Goal: Obtain resource: Download file/media

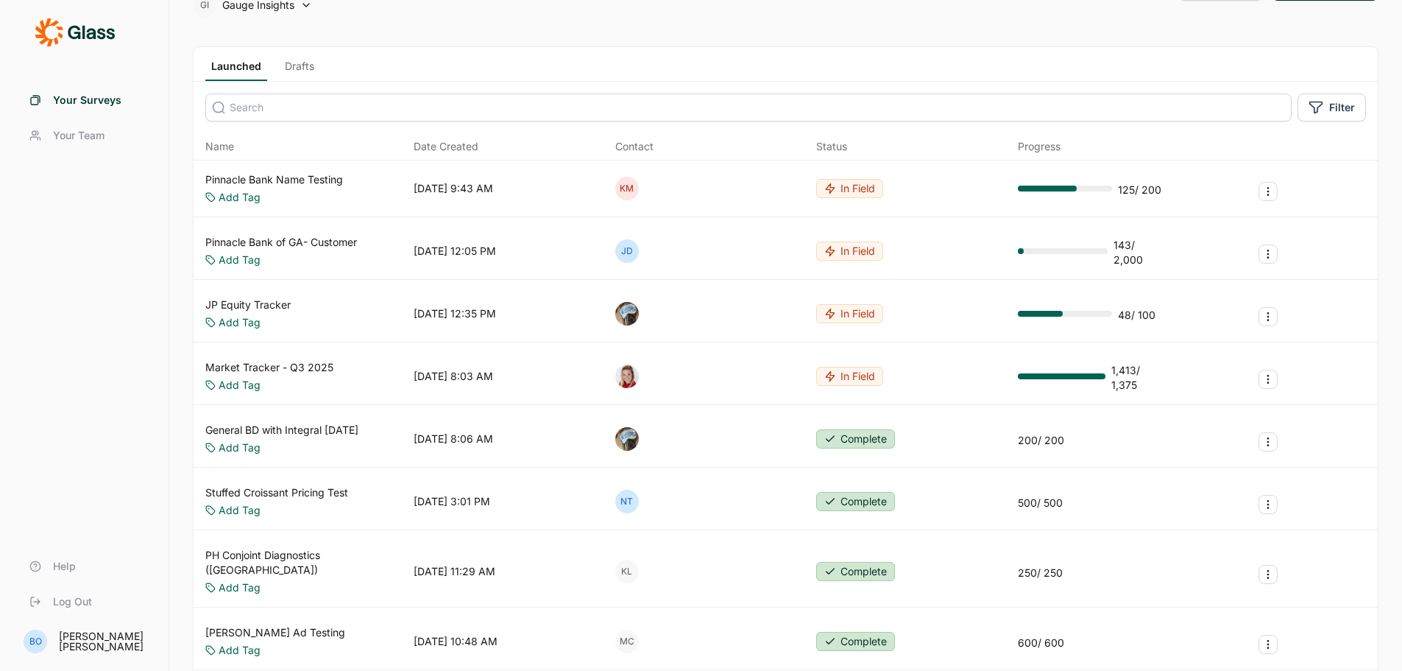
scroll to position [74, 0]
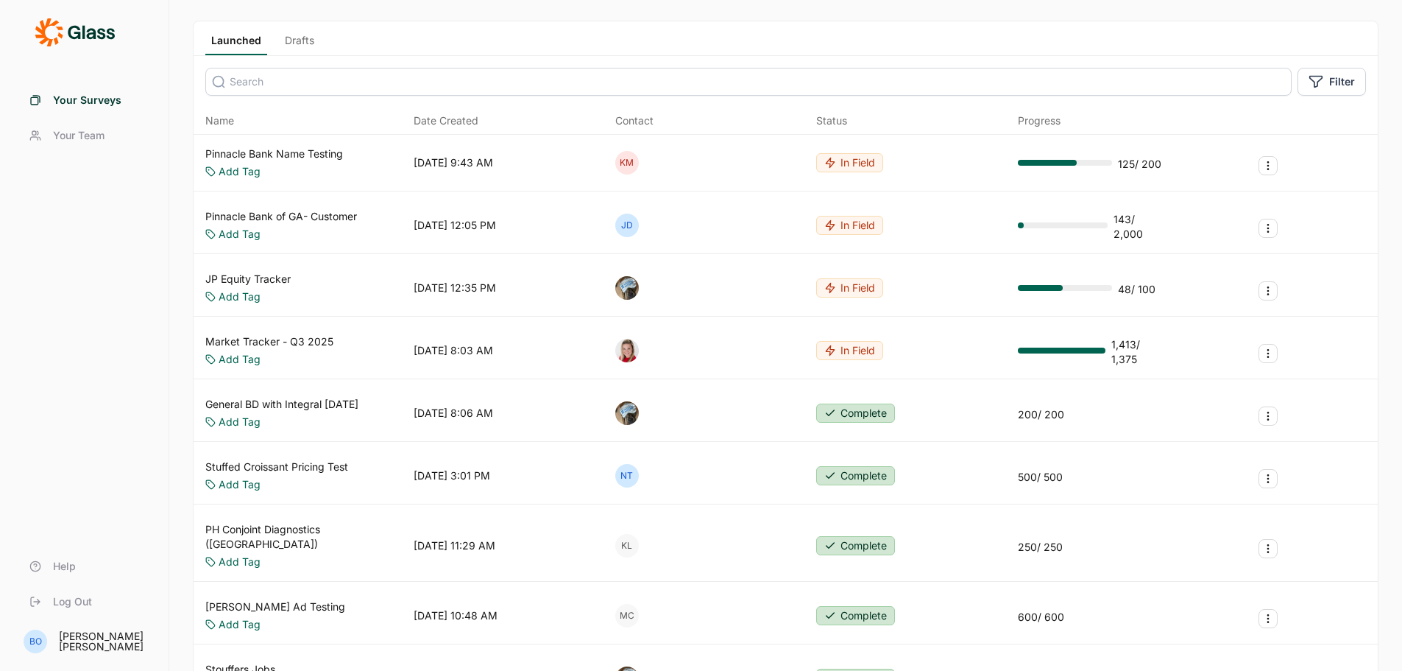
click at [261, 280] on link "JP Equity Tracker" at bounding box center [247, 279] width 85 height 15
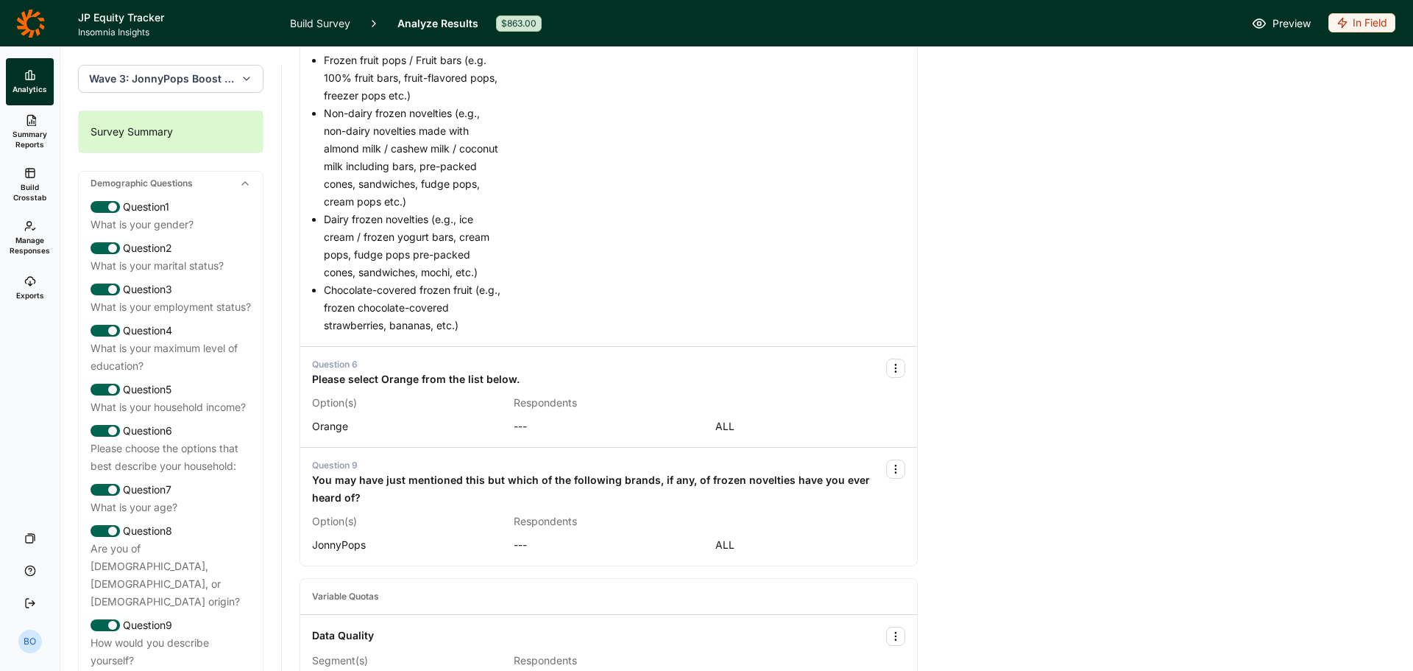
scroll to position [1251, 0]
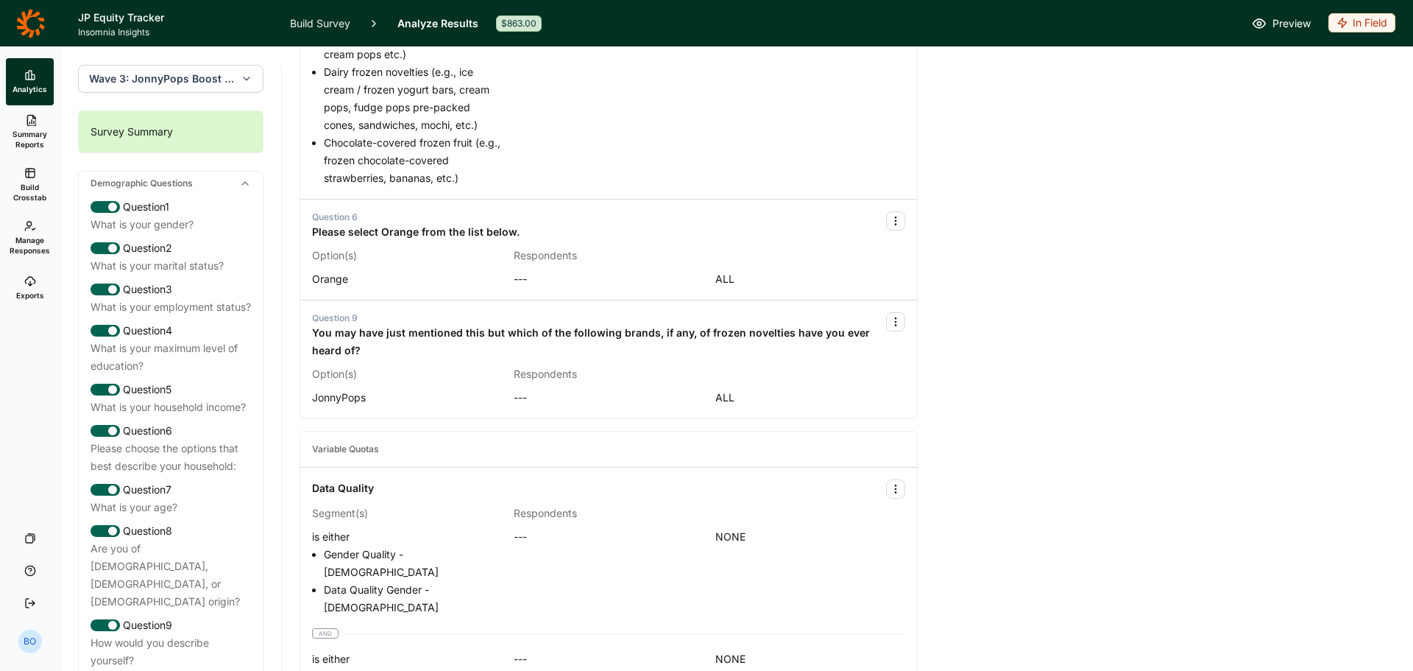
click at [208, 80] on span "Wave 3: JonnyPops Boost - Wave 3" at bounding box center [162, 78] width 146 height 15
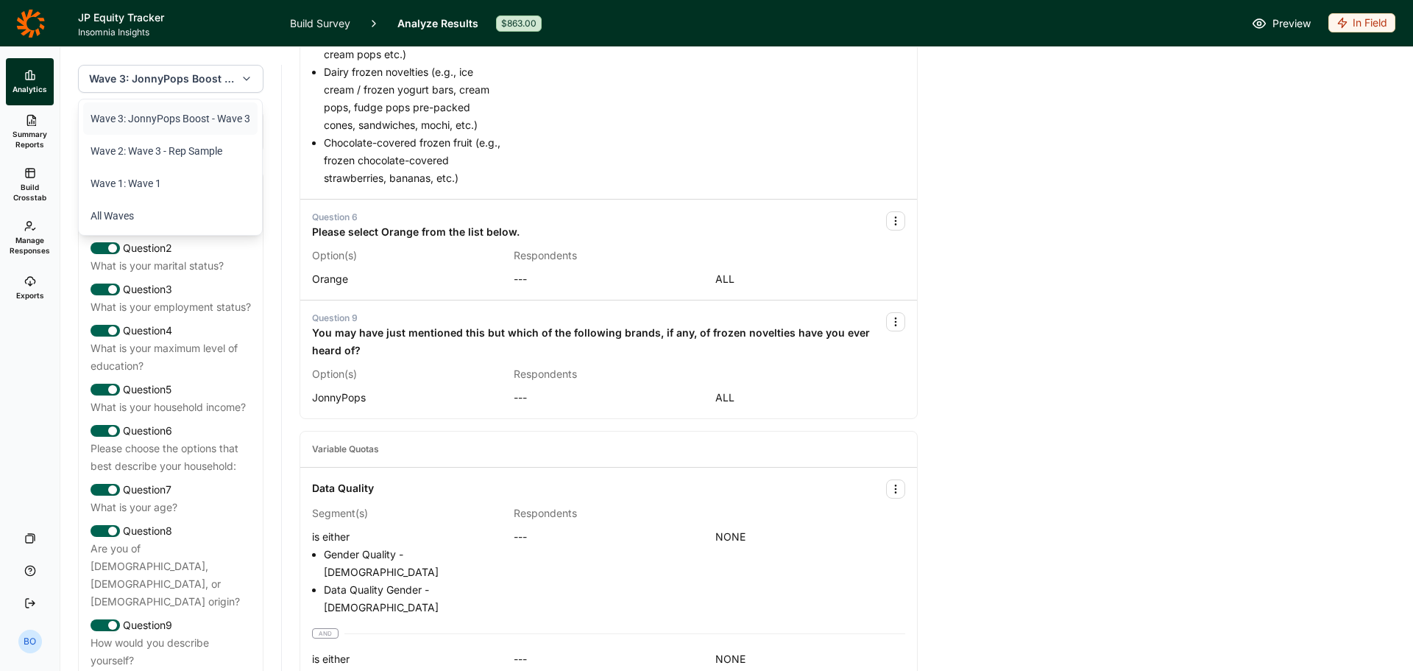
click at [225, 77] on button "Wave 3: JonnyPops Boost - Wave 3" at bounding box center [171, 79] width 186 height 28
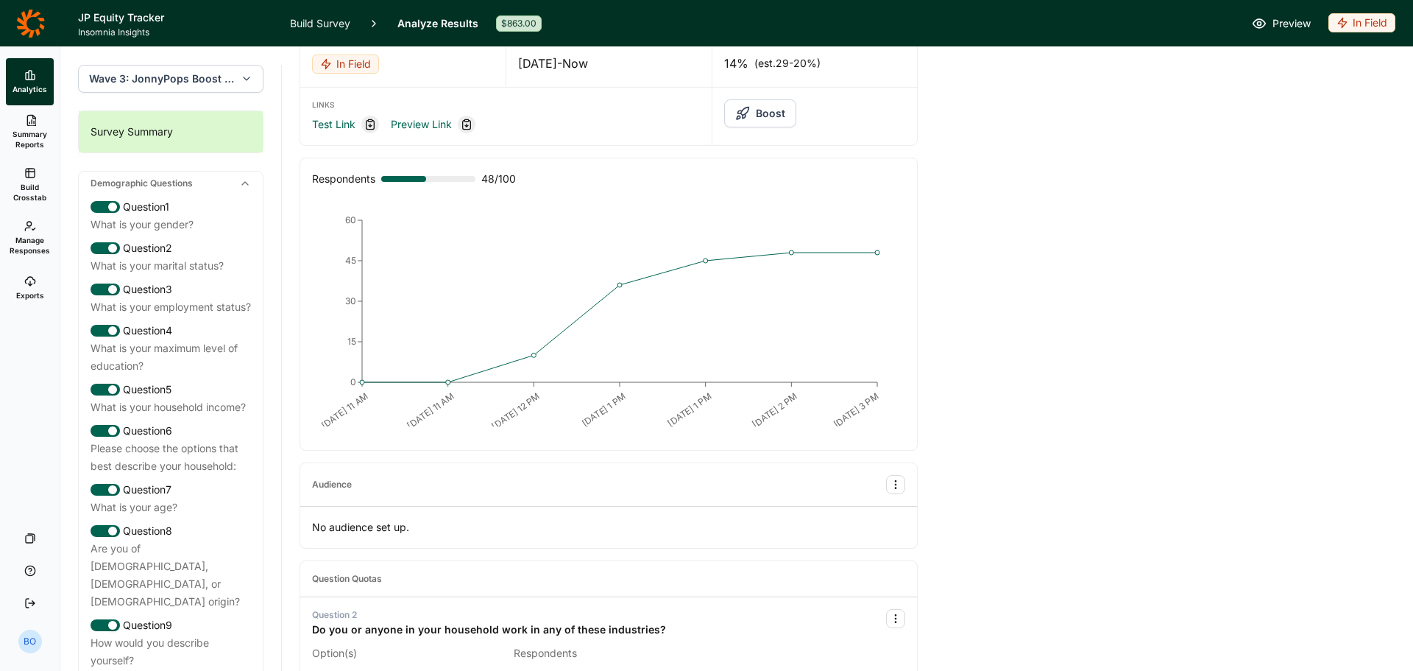
scroll to position [0, 0]
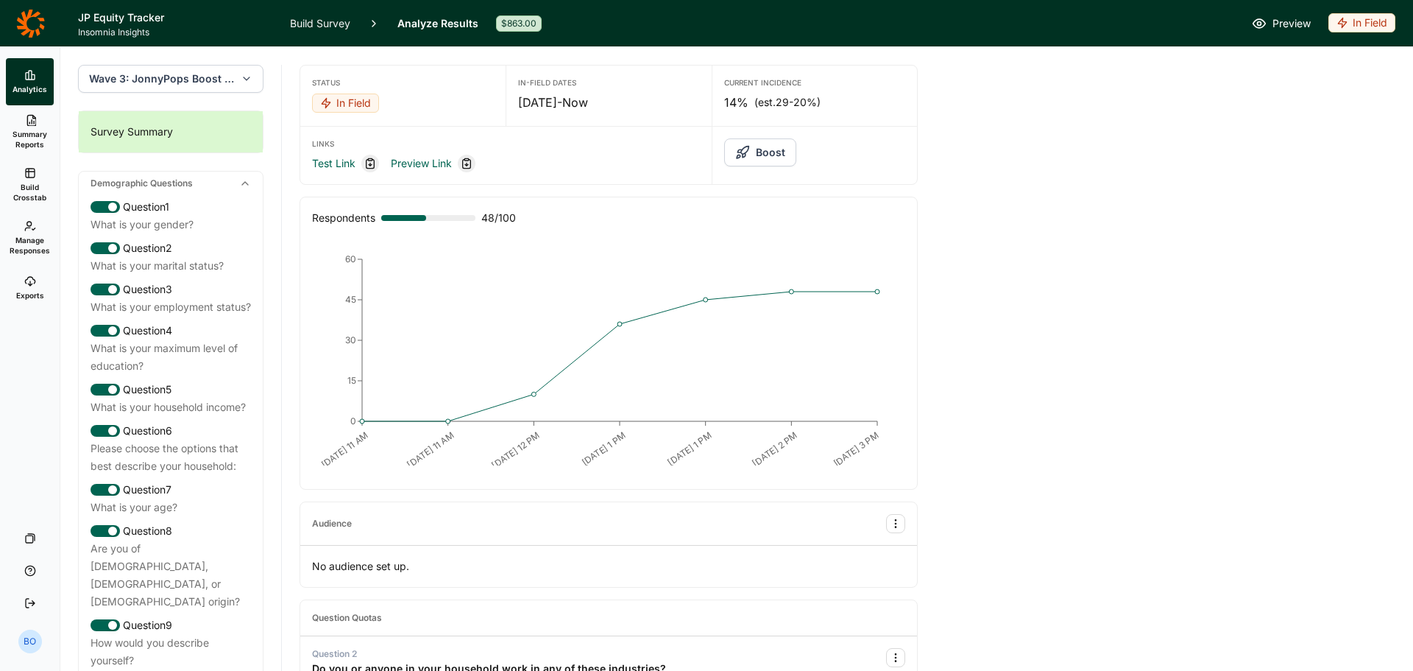
click at [32, 24] on icon at bounding box center [30, 23] width 29 height 29
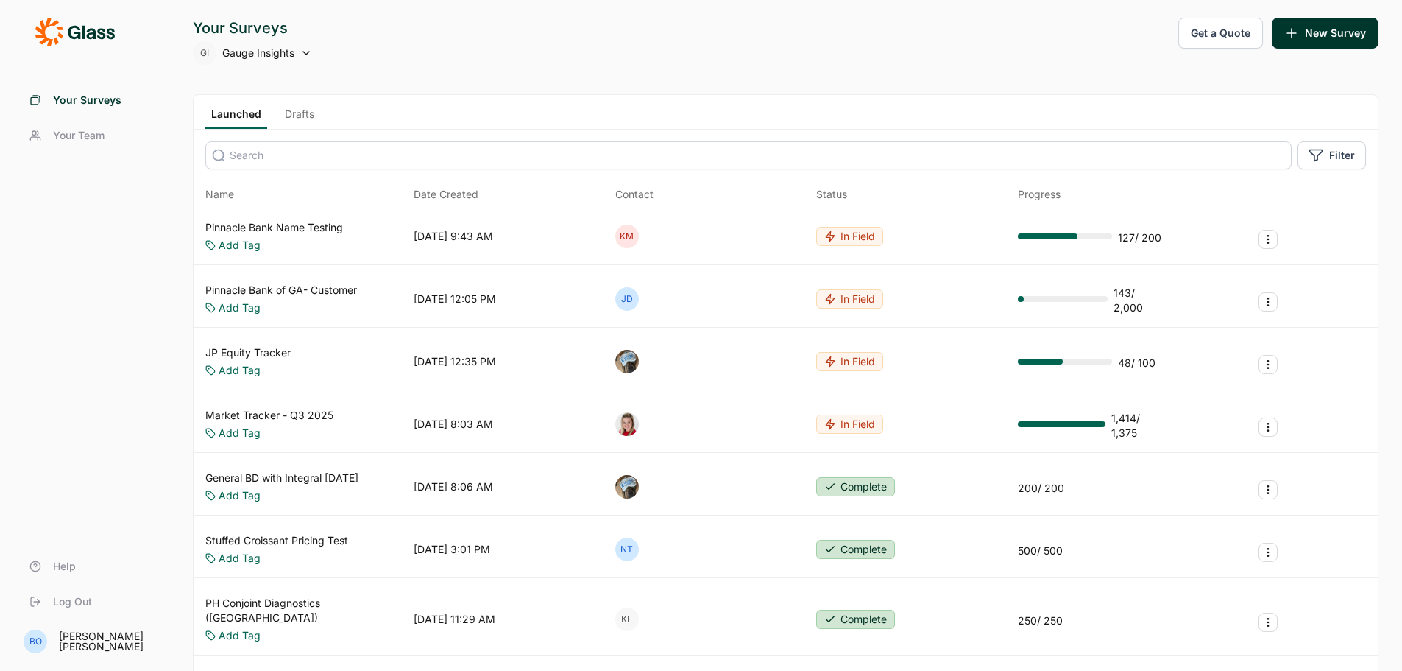
click at [250, 417] on link "Market Tracker - Q3 2025" at bounding box center [269, 415] width 128 height 15
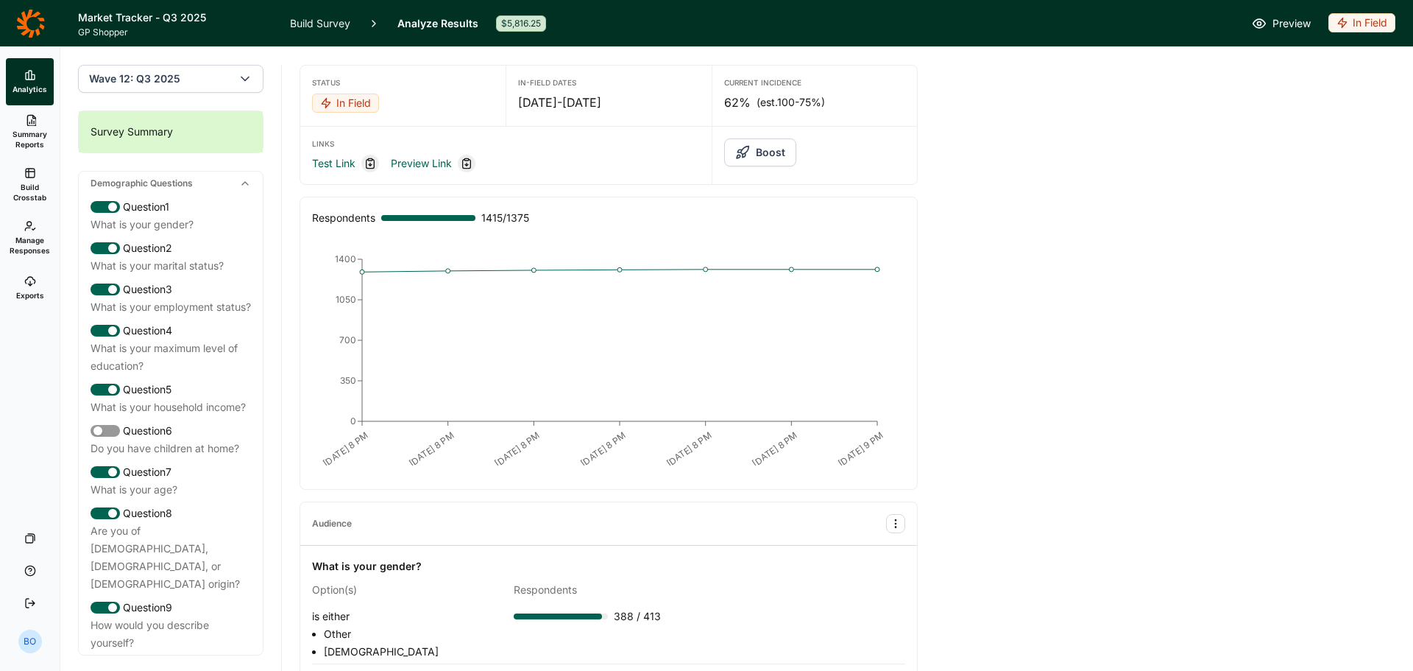
click at [21, 180] on link "Build Crosstab" at bounding box center [30, 184] width 48 height 53
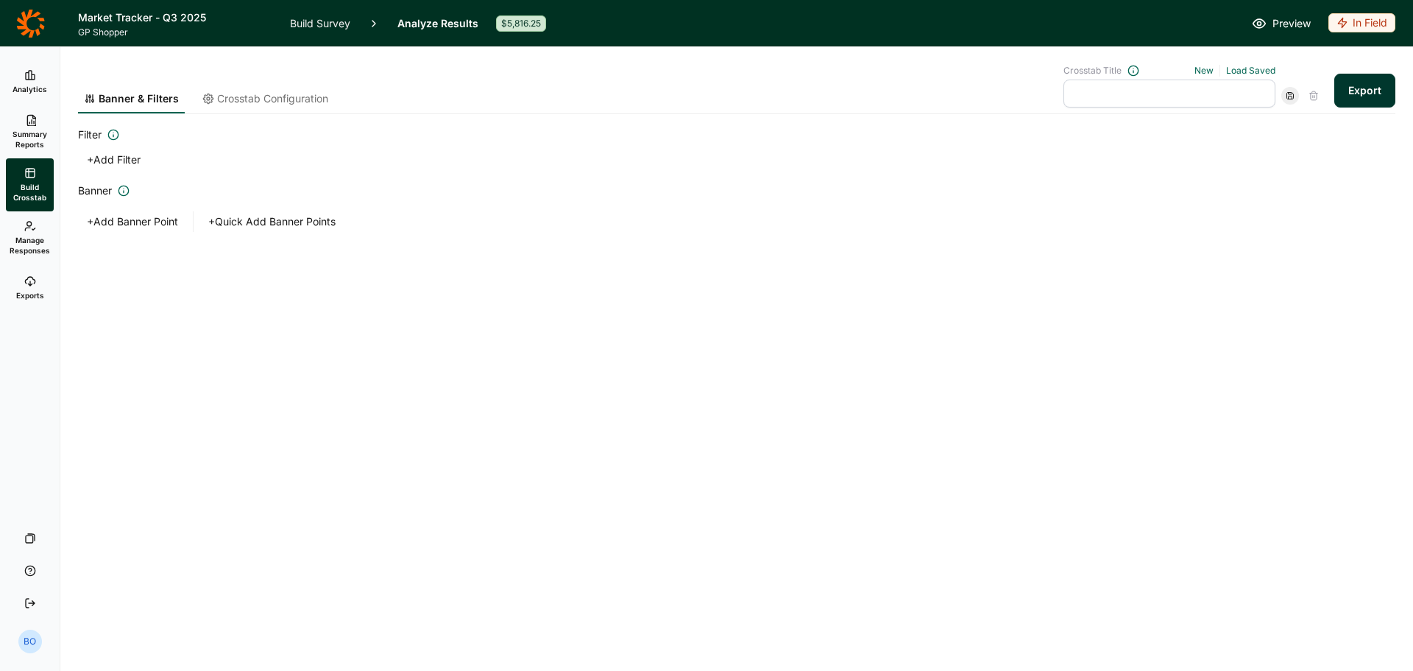
click at [38, 294] on span "Exports" at bounding box center [30, 295] width 28 height 10
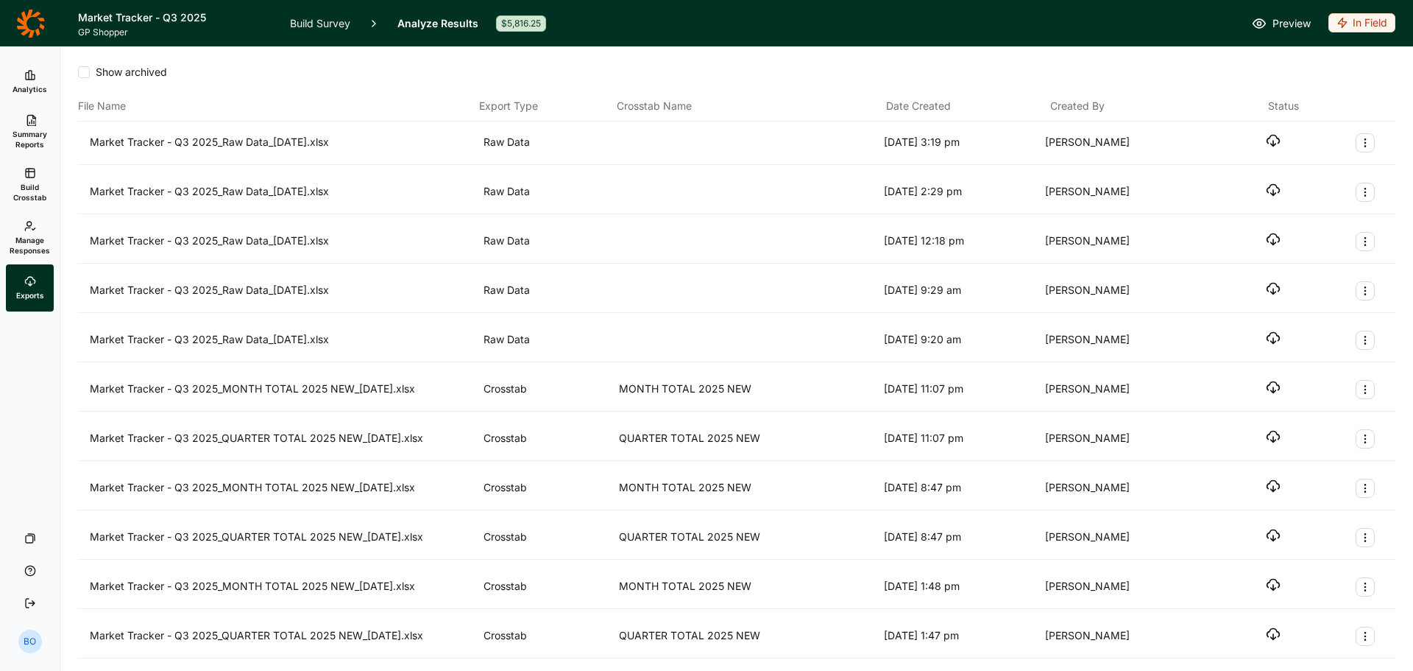
click at [29, 67] on link "Analytics" at bounding box center [30, 81] width 48 height 47
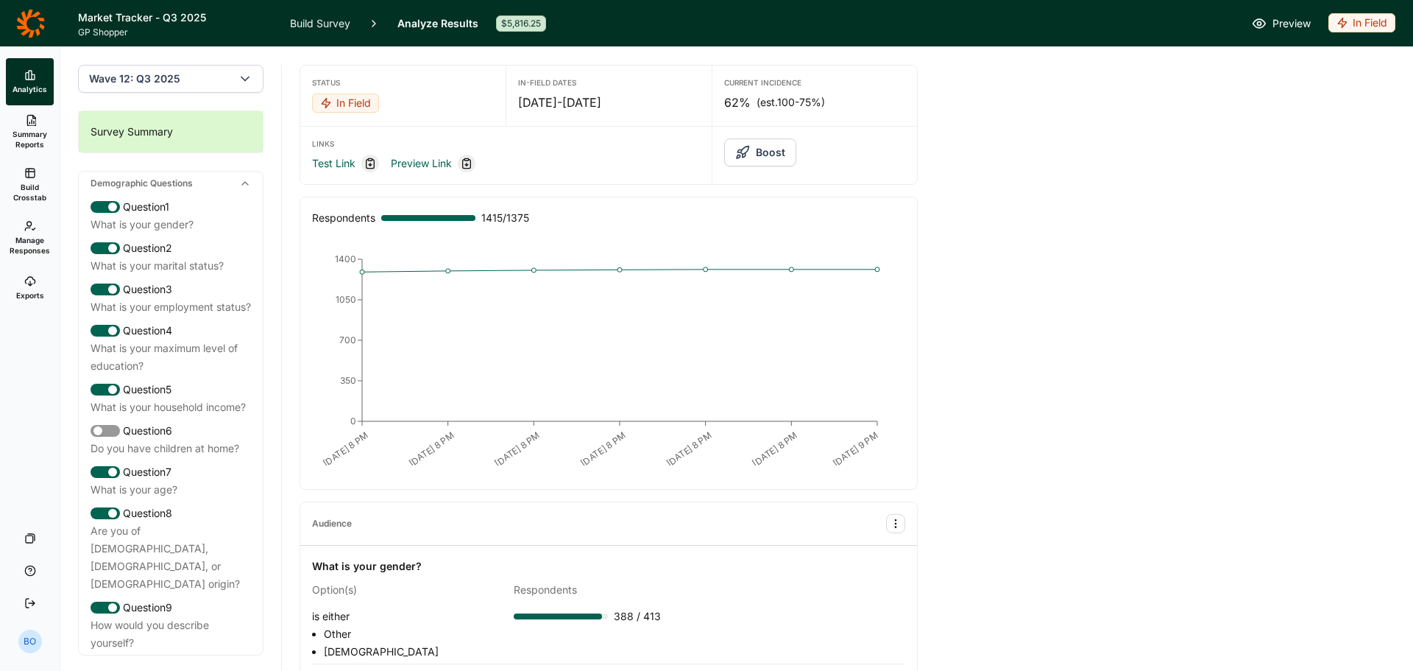
click at [23, 138] on span "Summary Reports" at bounding box center [30, 139] width 36 height 21
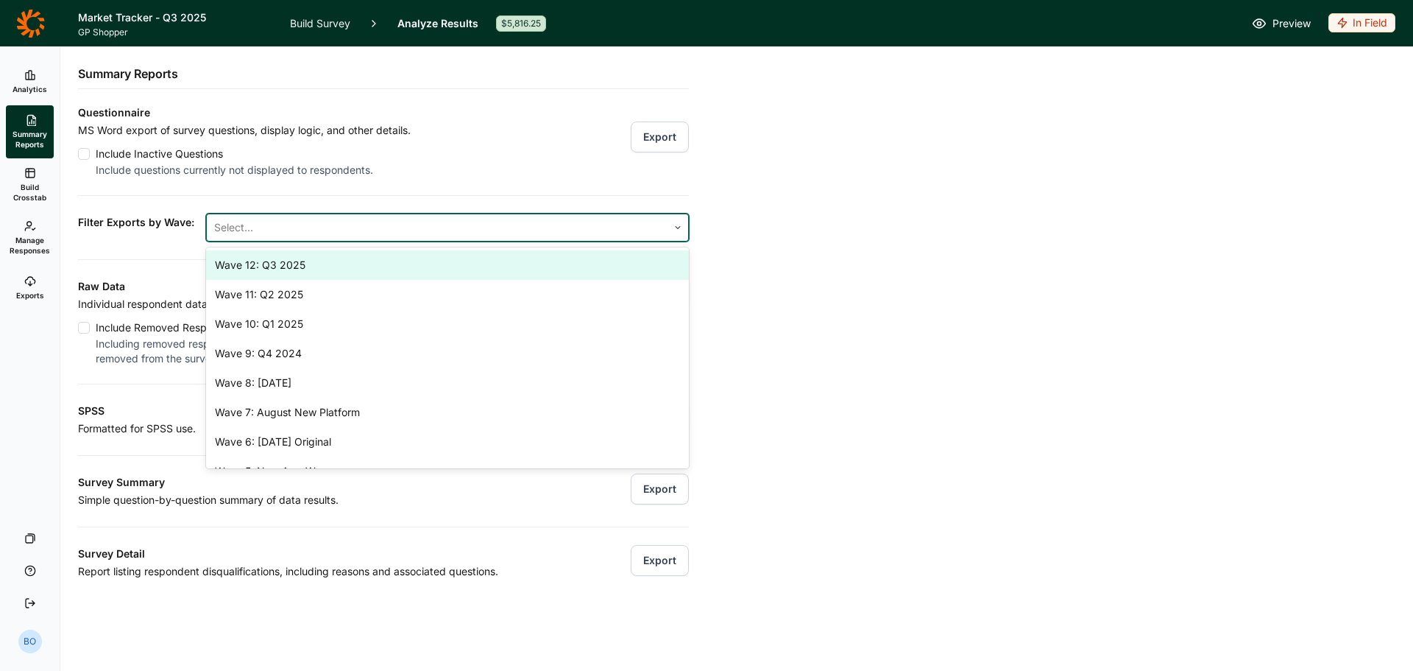
click at [465, 219] on div at bounding box center [437, 227] width 446 height 21
click at [434, 269] on div "Wave 12: Q3 2025" at bounding box center [447, 264] width 483 height 29
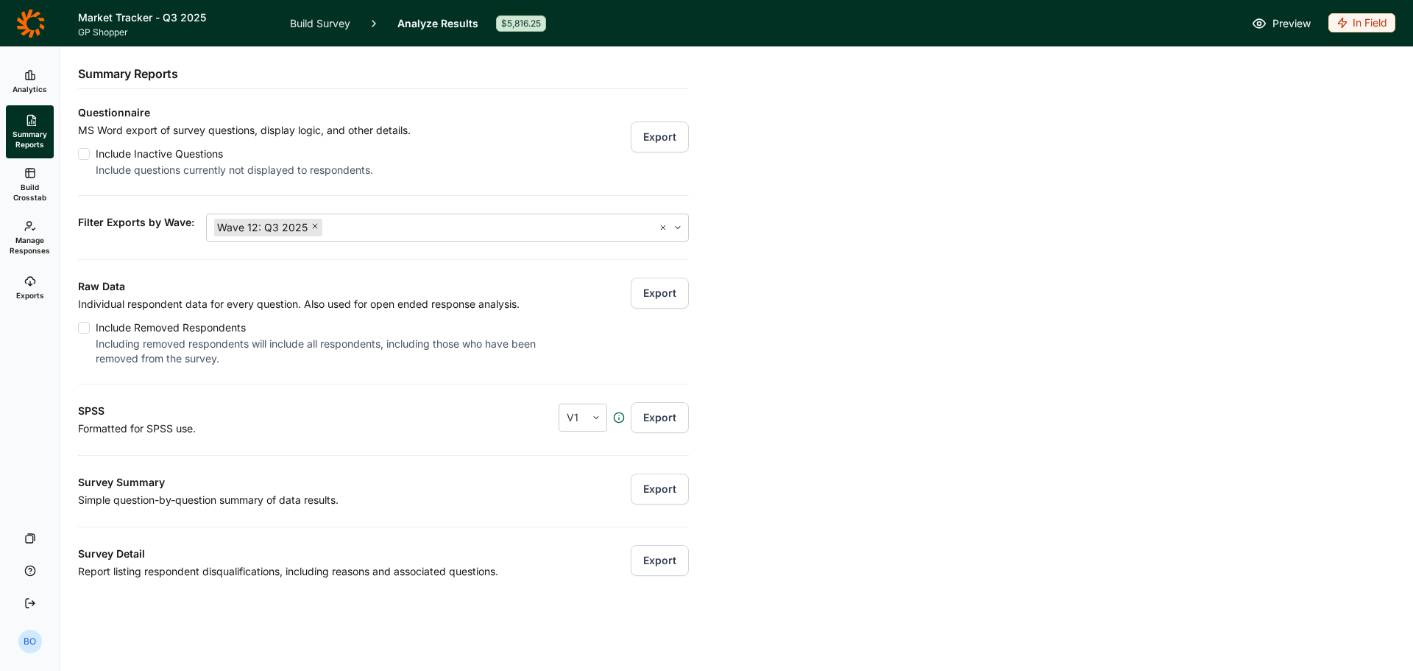
click at [439, 191] on div "Questionnaire MS Word export of survey questions, display logic, and other deta…" at bounding box center [383, 342] width 611 height 476
click at [82, 331] on div at bounding box center [84, 328] width 12 height 12
click at [78, 328] on input "Include Removed Respondents Including removed respondents will include all resp…" at bounding box center [78, 328] width 0 height 0
click at [643, 291] on button "Export" at bounding box center [660, 293] width 58 height 31
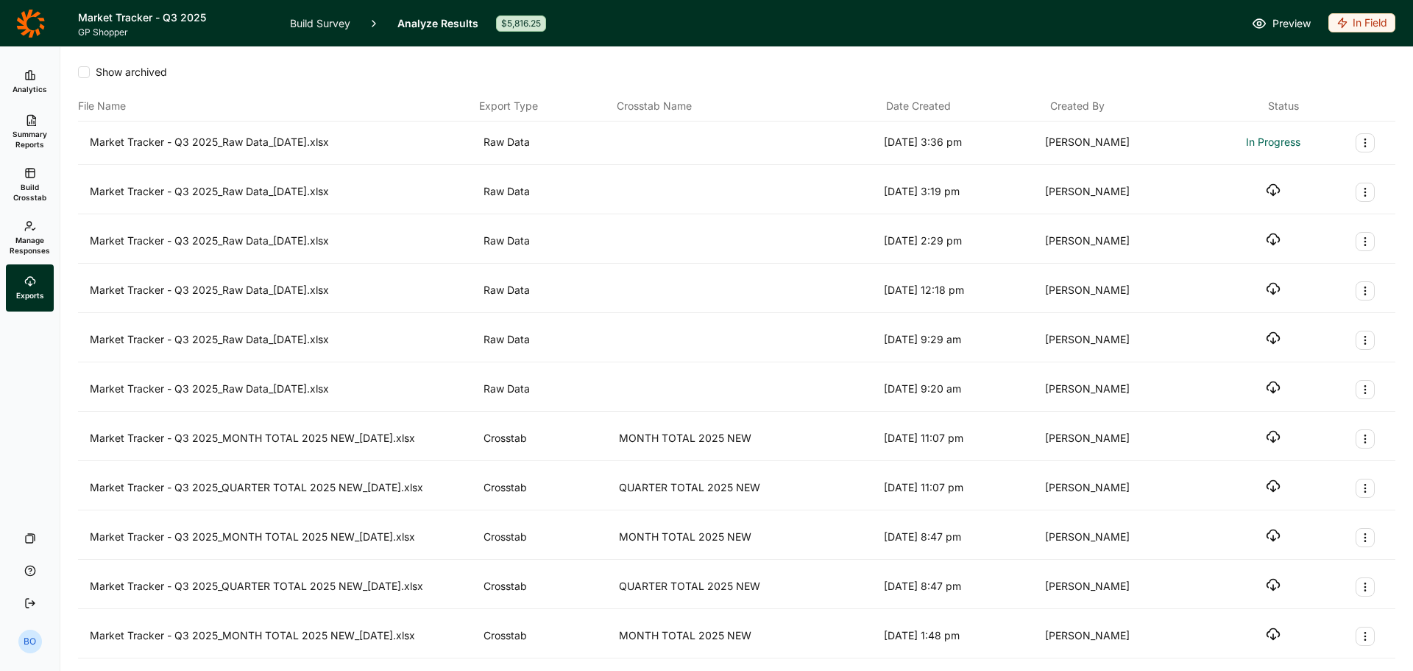
click at [35, 79] on use at bounding box center [30, 75] width 9 height 9
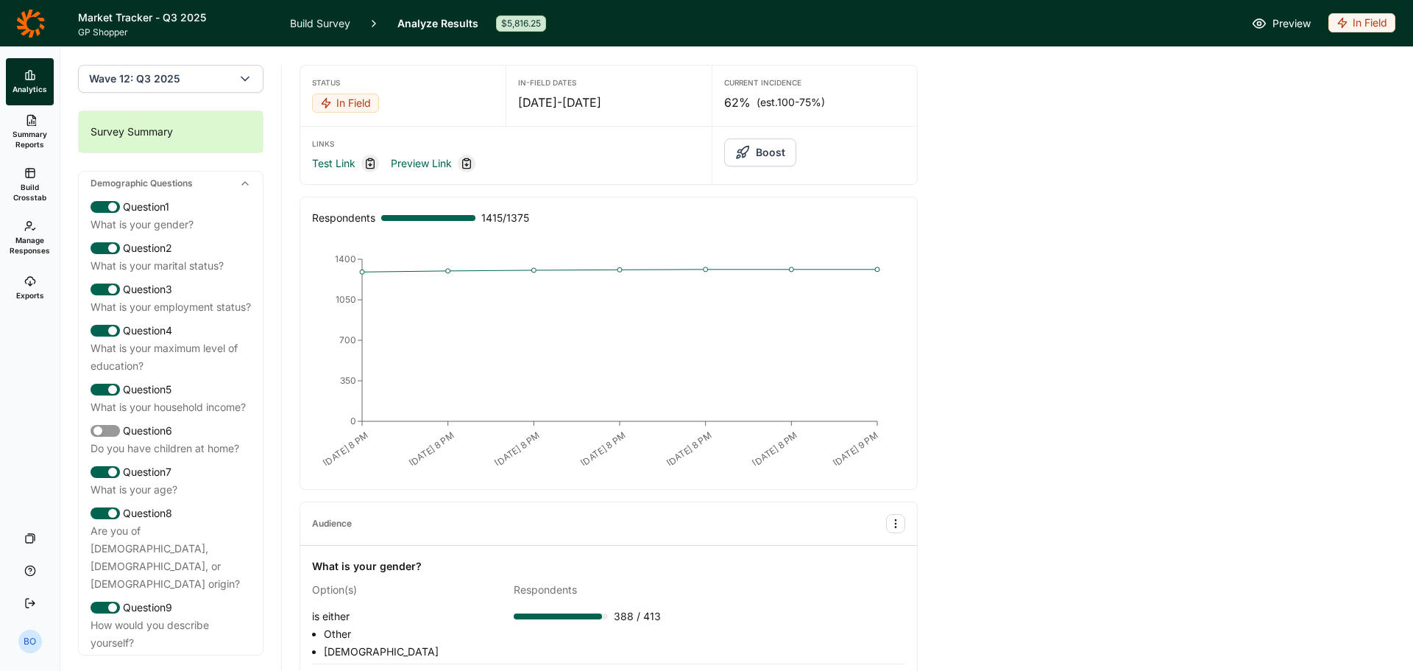
click at [32, 286] on icon at bounding box center [30, 281] width 12 height 12
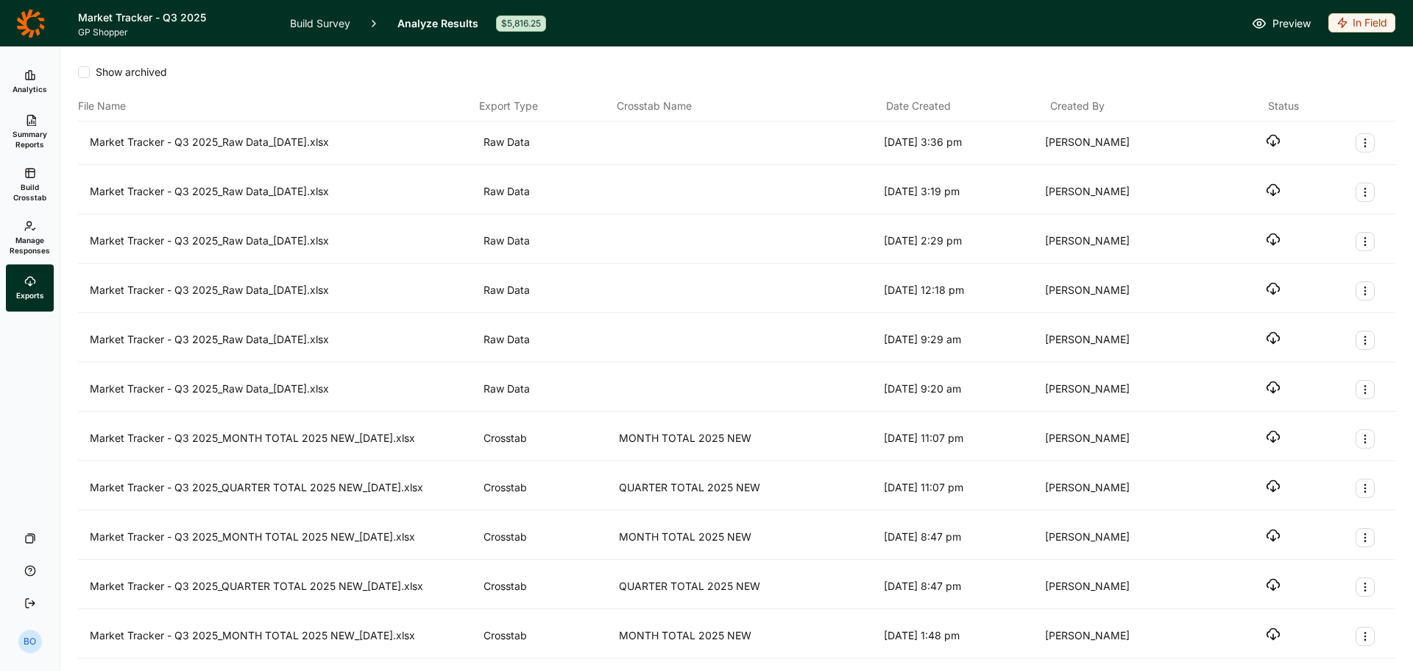
click at [1268, 144] on icon "button" at bounding box center [1273, 140] width 15 height 15
click at [36, 78] on link "Analytics" at bounding box center [30, 81] width 48 height 47
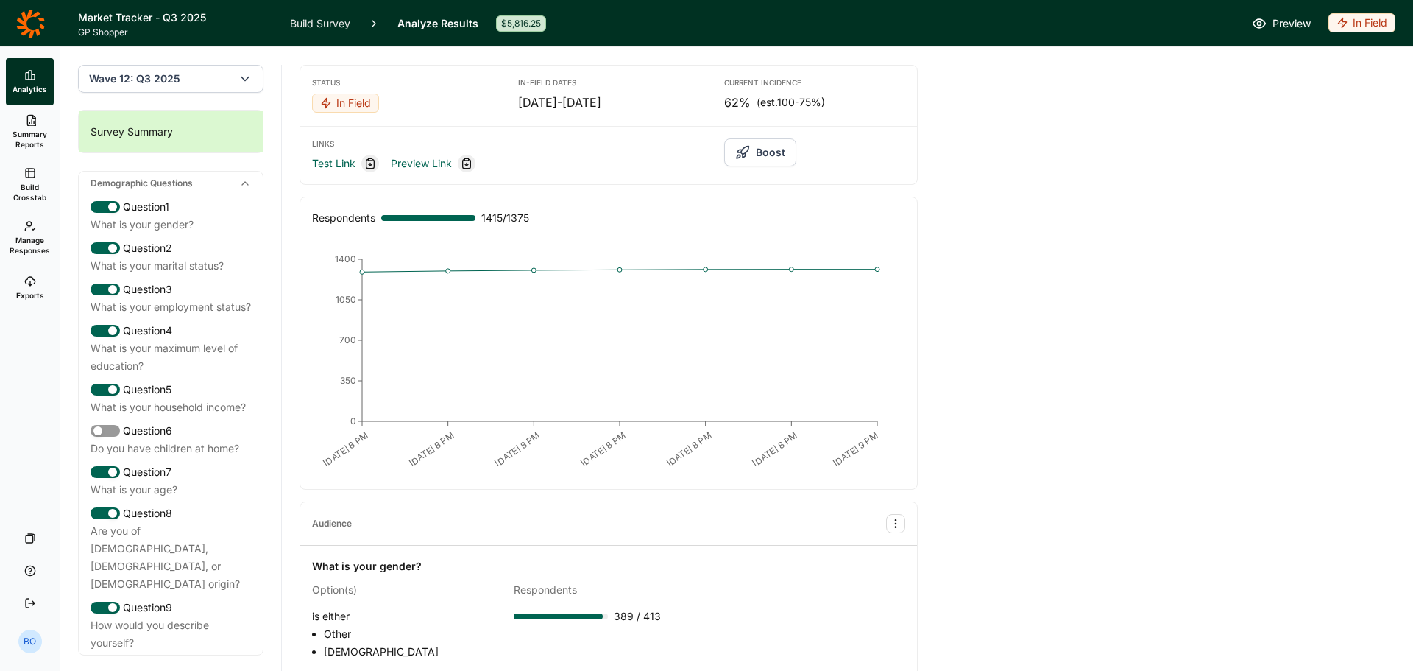
click at [29, 24] on icon at bounding box center [30, 23] width 29 height 29
